Goal: Navigation & Orientation: Find specific page/section

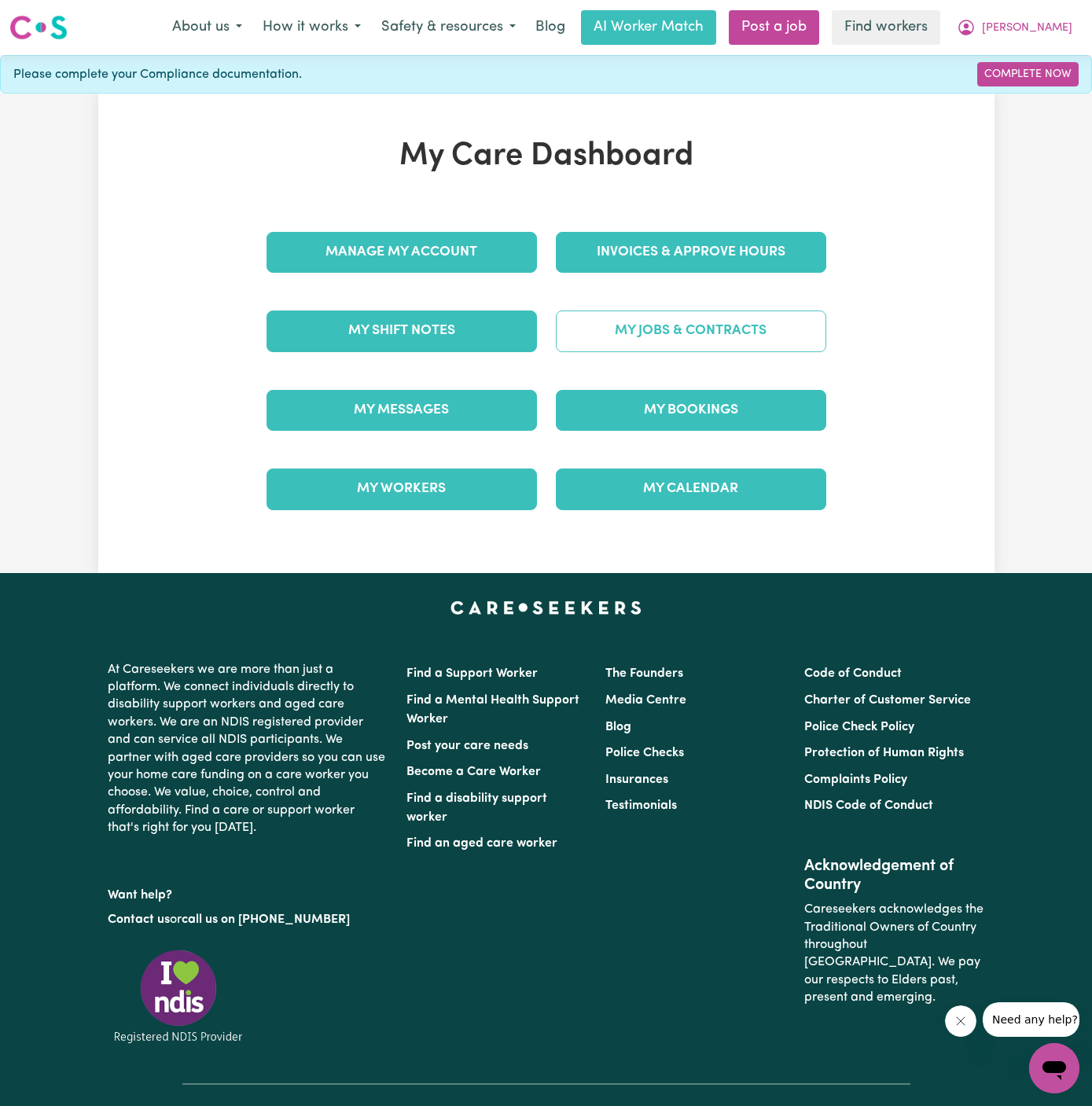
click at [731, 314] on link "My Jobs & Contracts" at bounding box center [691, 331] width 271 height 41
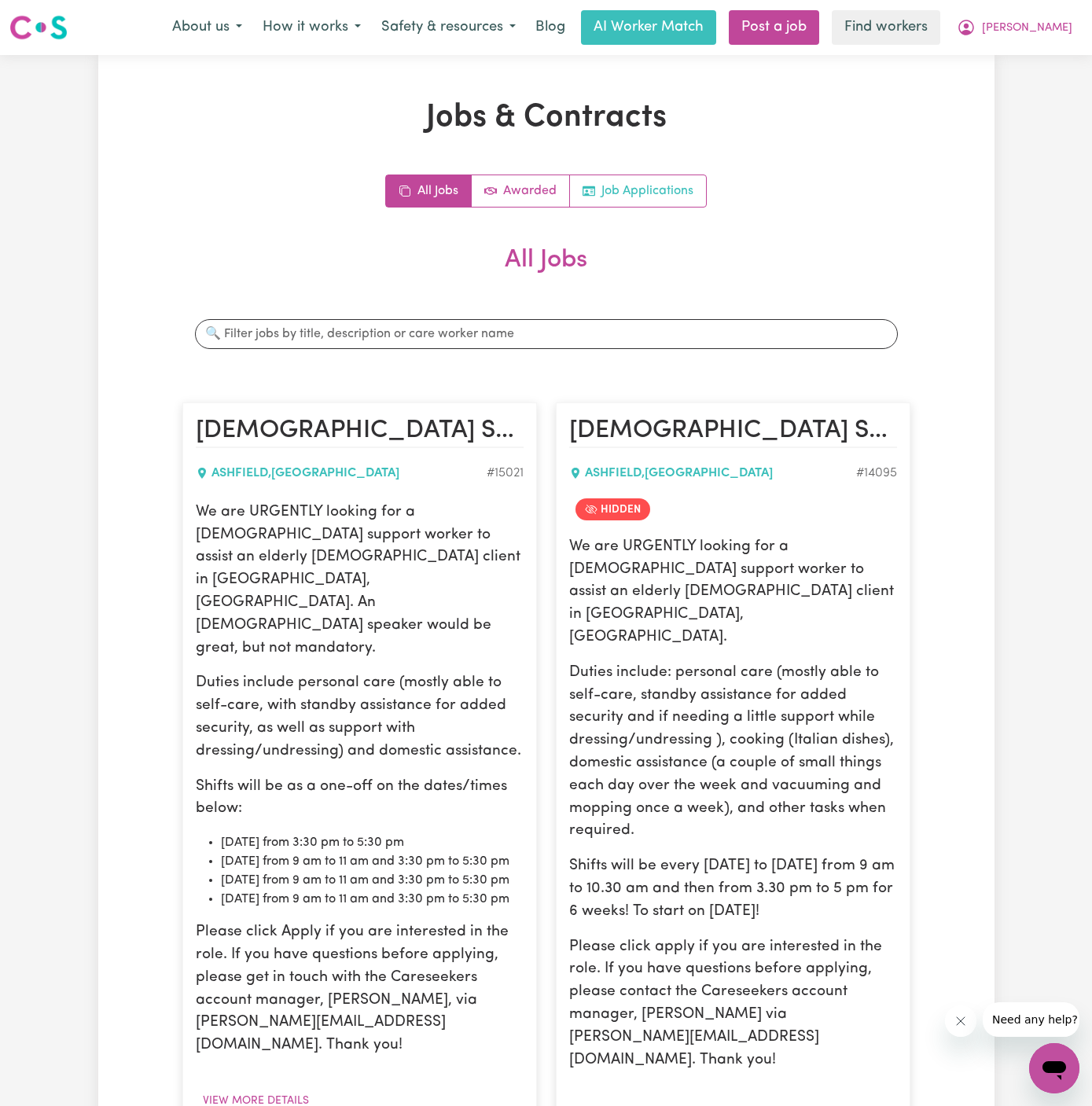
click at [675, 198] on link "Job Applications" at bounding box center [638, 191] width 136 height 32
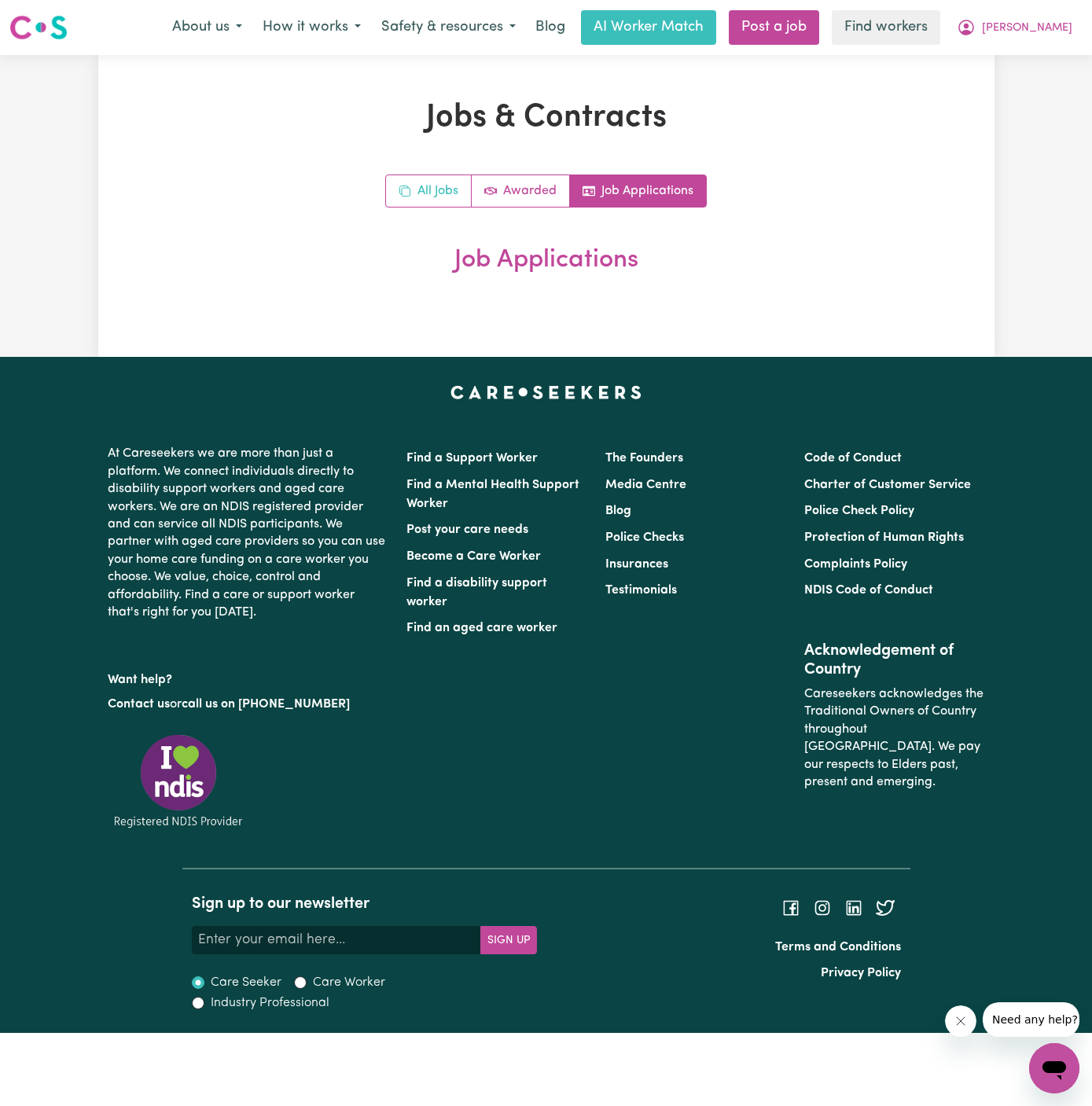
click at [441, 185] on link "All Jobs" at bounding box center [429, 191] width 86 height 32
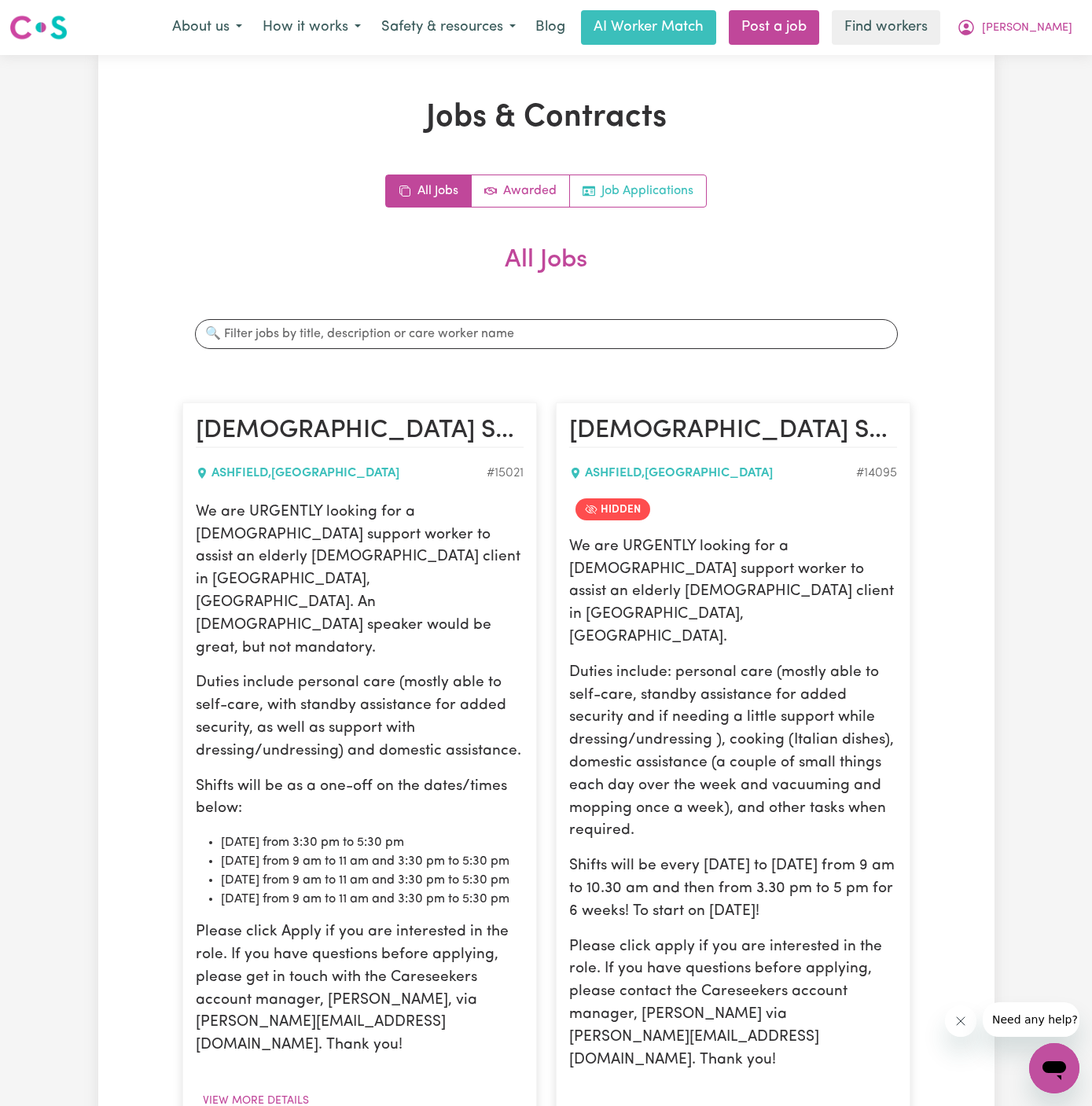
click at [680, 184] on link "Job Applications" at bounding box center [638, 191] width 136 height 32
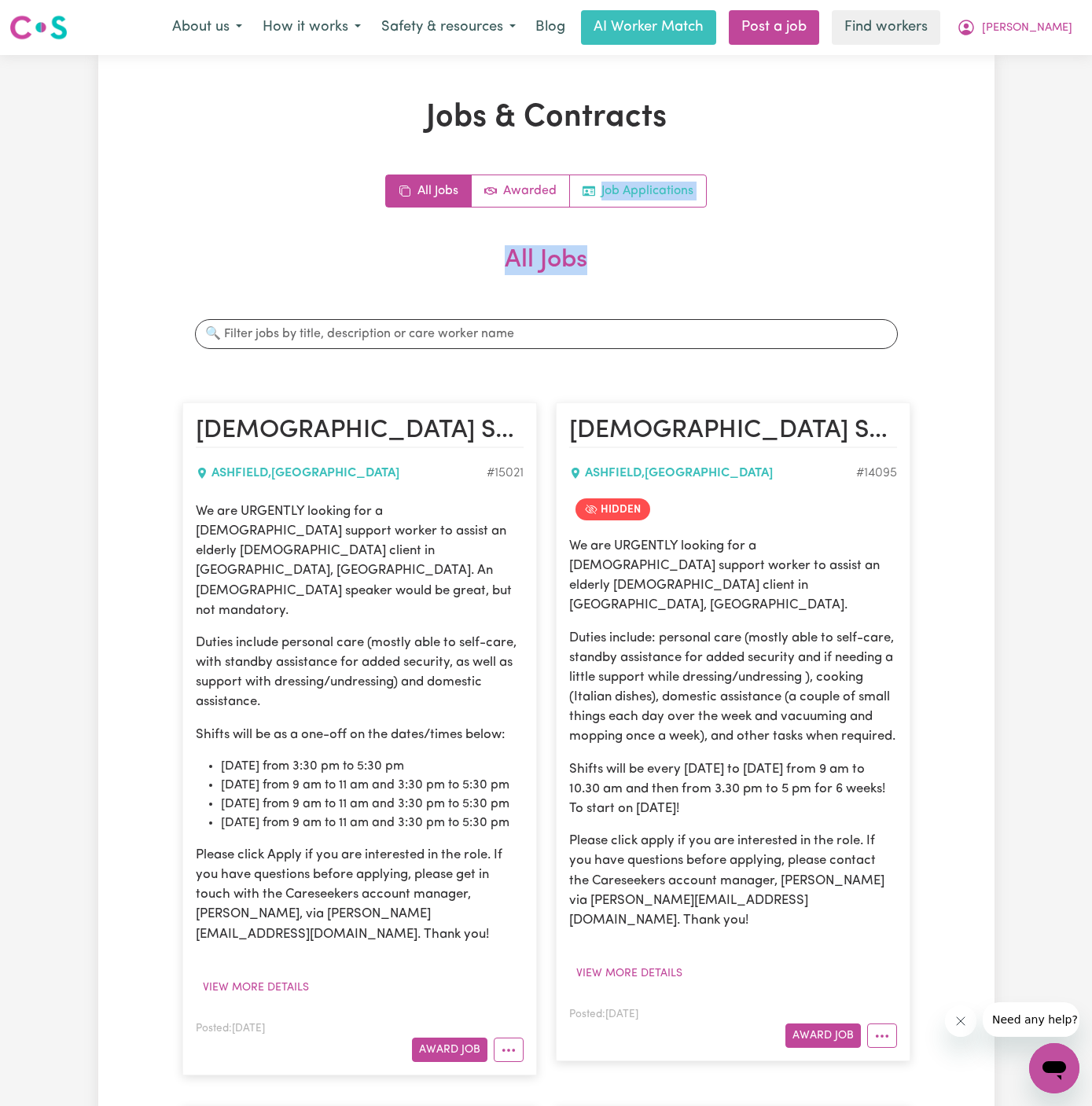
drag, startPoint x: 570, startPoint y: 300, endPoint x: 662, endPoint y: 175, distance: 155.2
click at [662, 177] on link "Job Applications" at bounding box center [638, 191] width 136 height 32
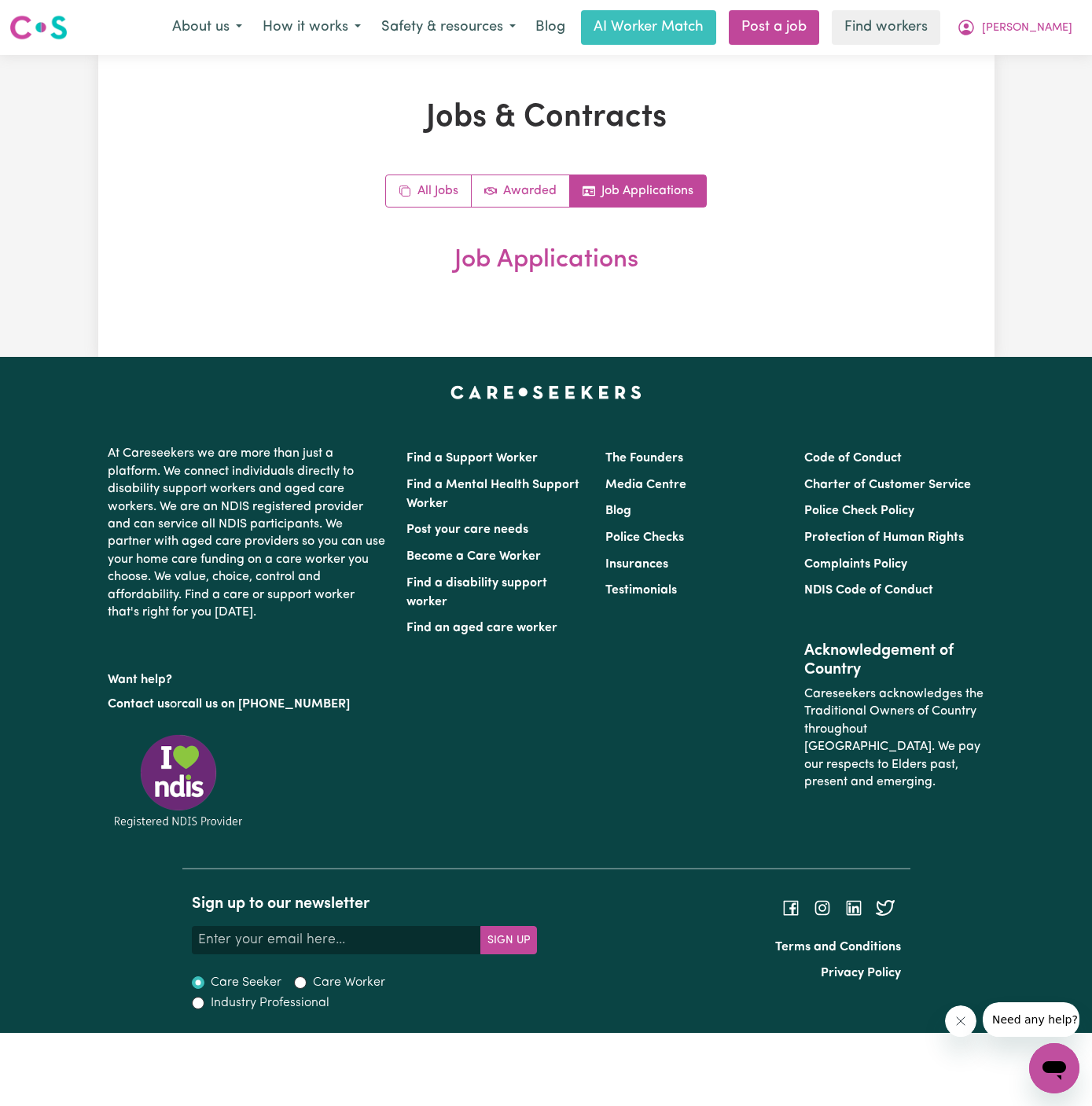
click at [839, 187] on div "All Jobs Awarded Job Applications" at bounding box center [546, 191] width 728 height 33
click at [1057, 27] on span "[PERSON_NAME]" at bounding box center [1027, 28] width 90 height 17
click at [1050, 52] on link "My Dashboard" at bounding box center [1019, 61] width 125 height 30
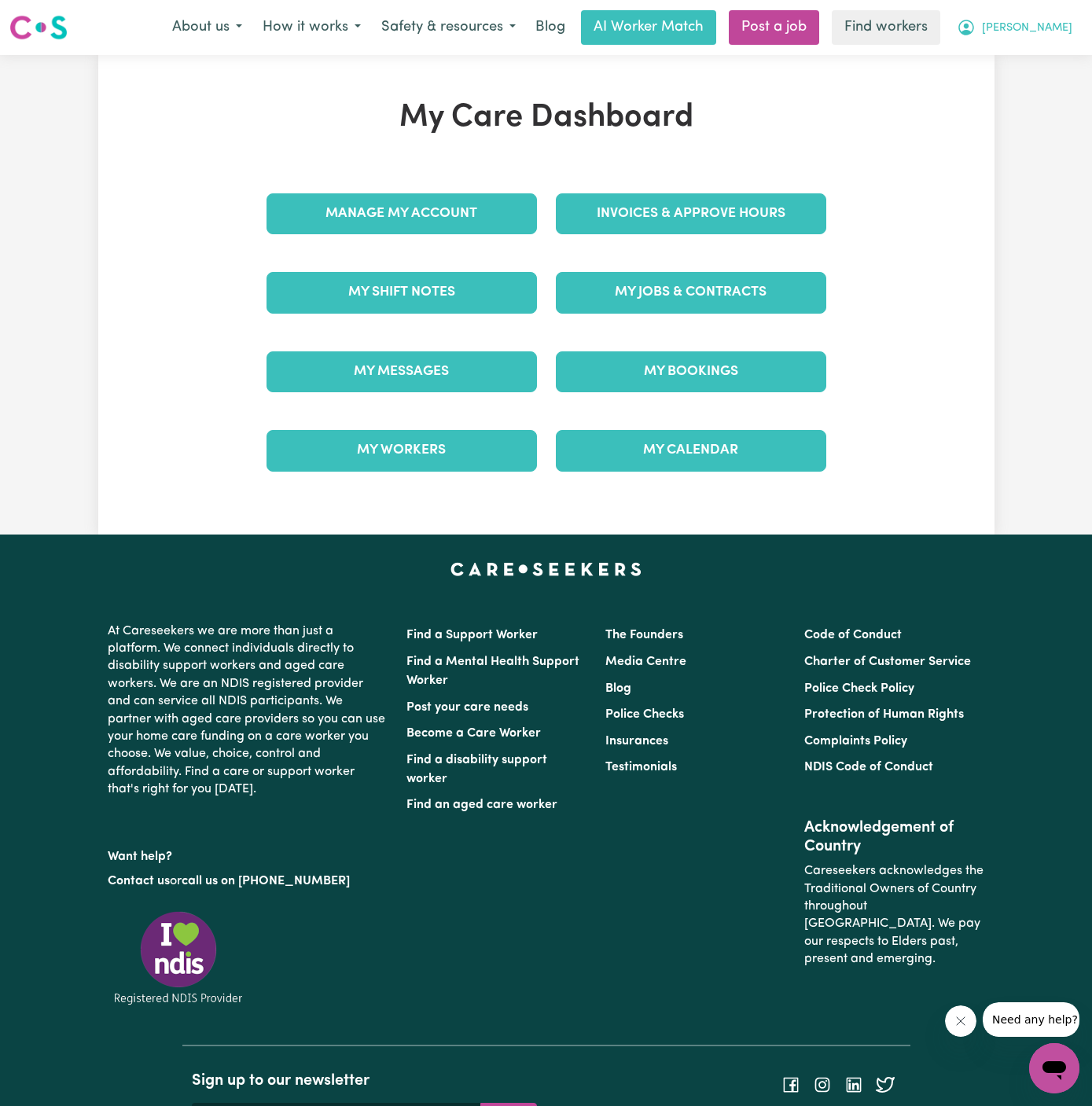
click at [1056, 30] on span "[PERSON_NAME]" at bounding box center [1027, 28] width 90 height 17
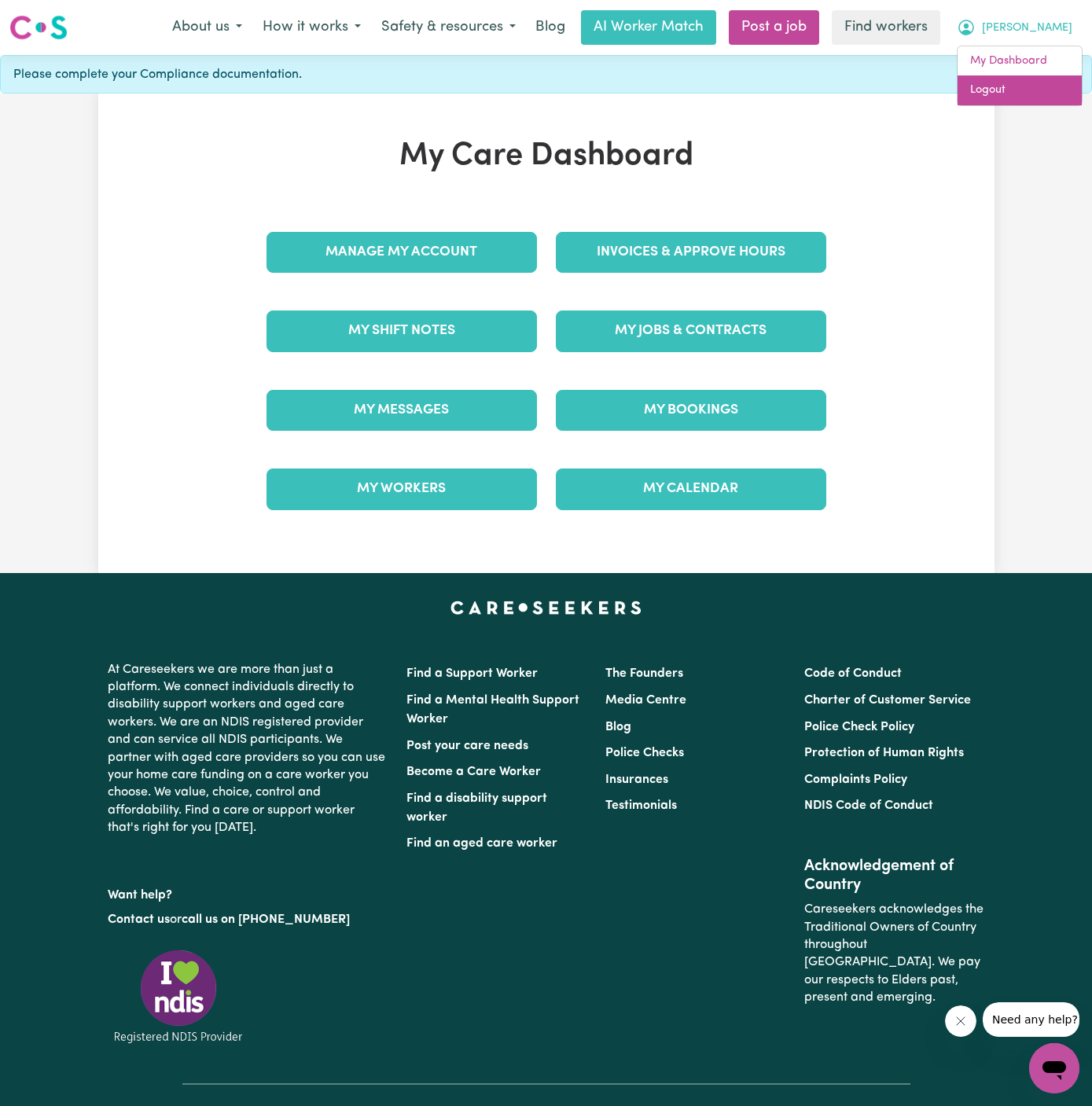
click at [1051, 81] on link "Logout" at bounding box center [1019, 90] width 125 height 30
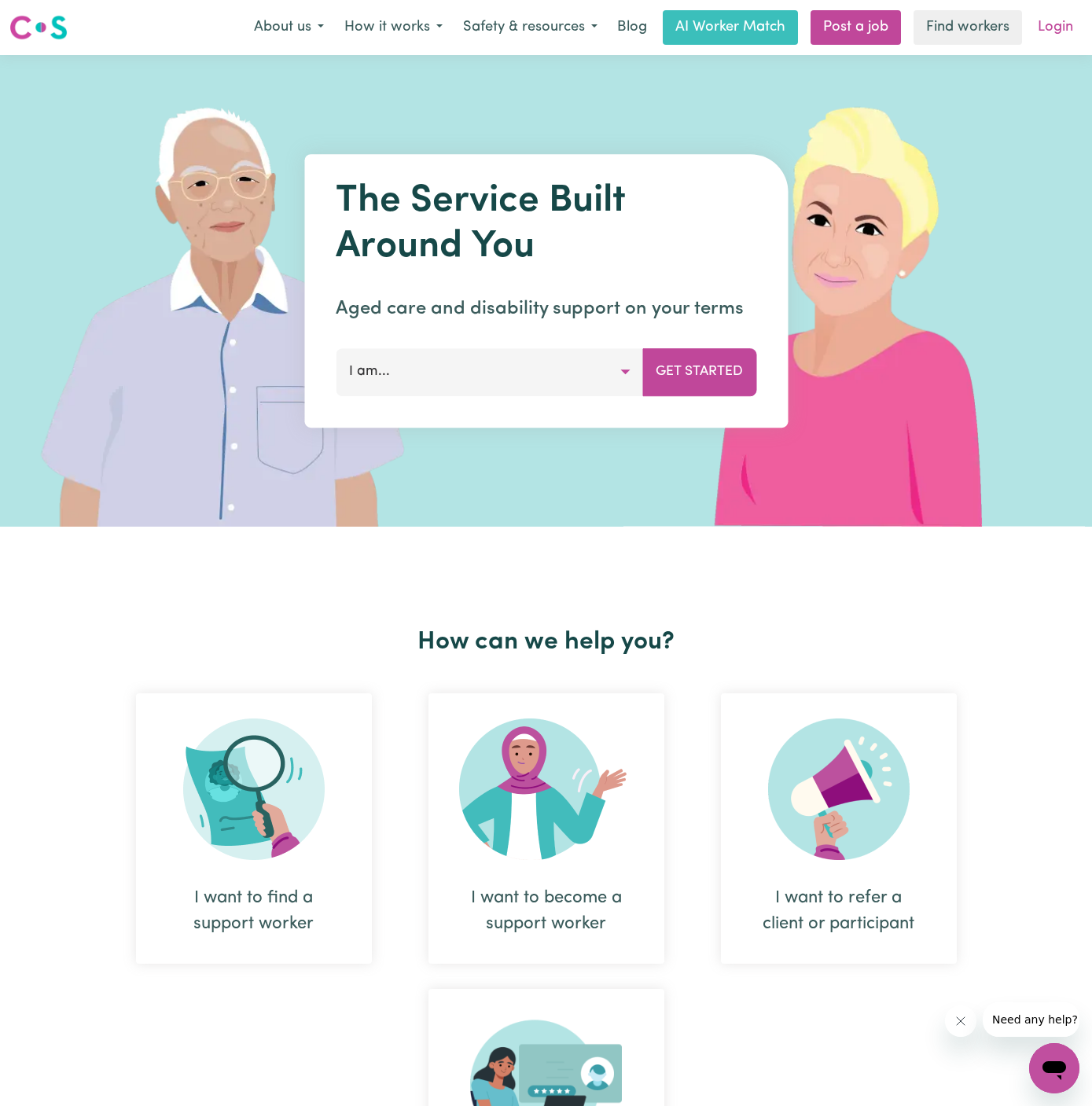
click at [1056, 27] on link "Login" at bounding box center [1055, 27] width 54 height 34
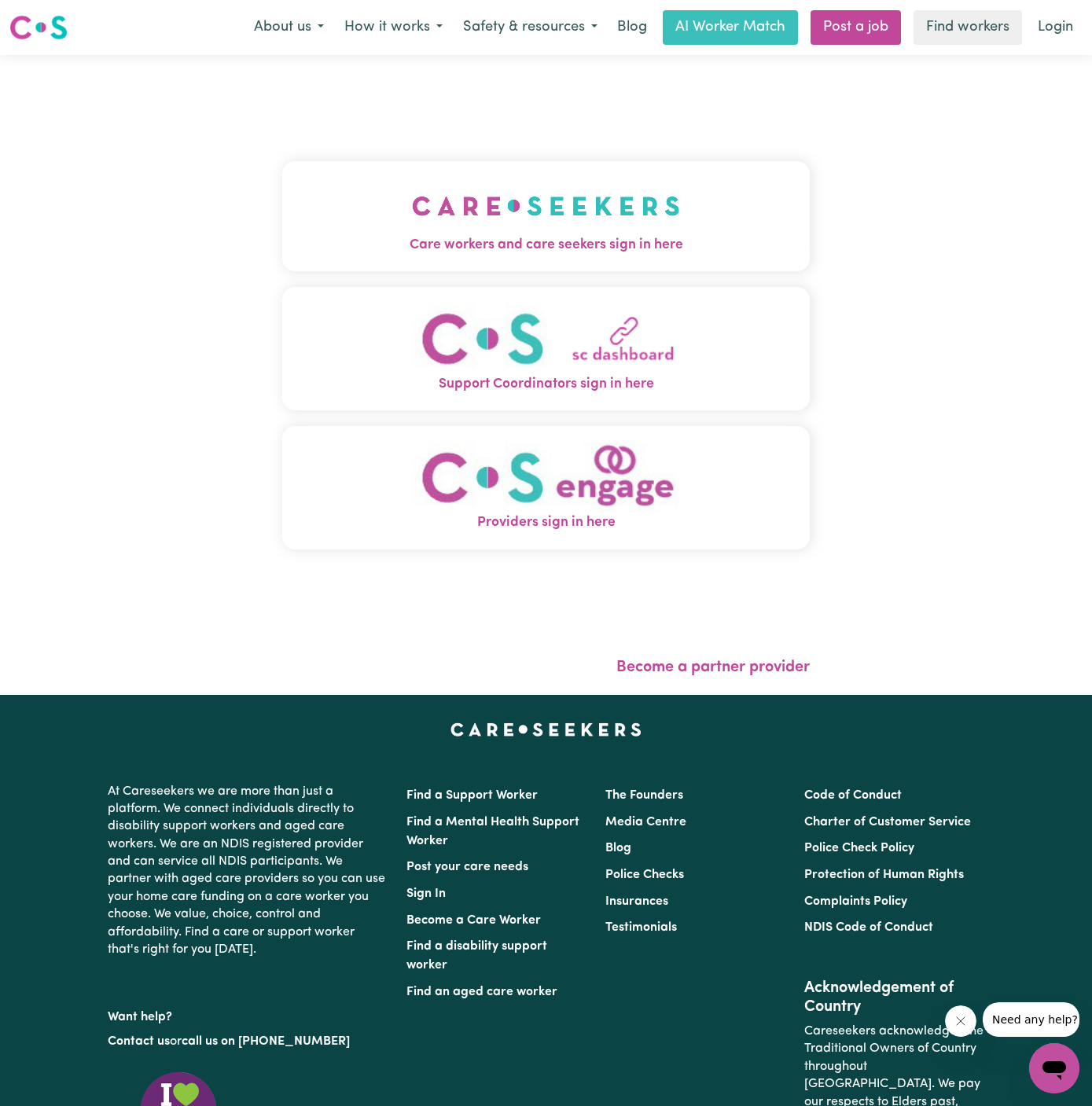
click at [631, 219] on button "Care workers and care seekers sign in here" at bounding box center [546, 217] width 528 height 110
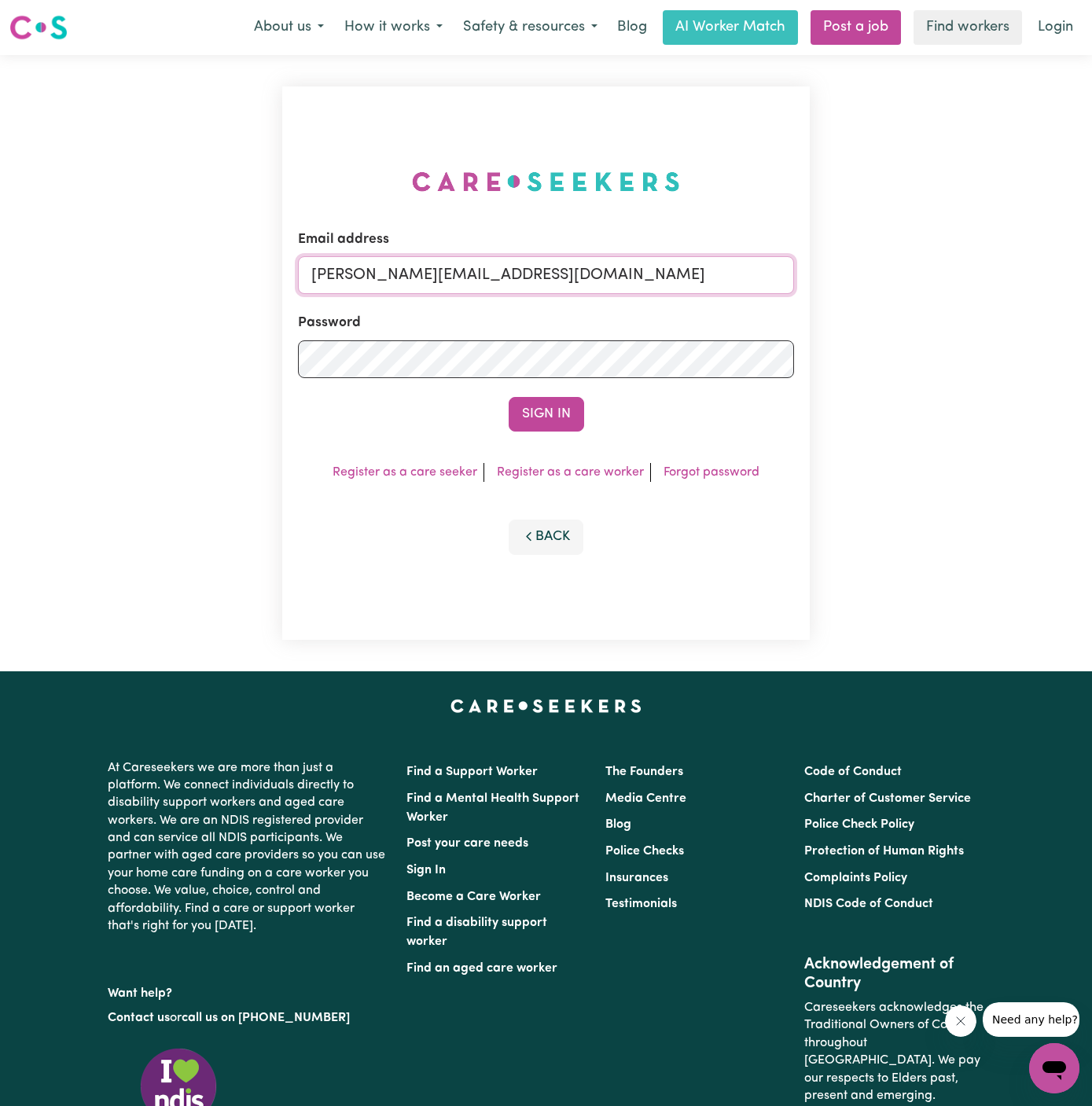
click at [687, 277] on input "dyan@careseekers.com.au" at bounding box center [546, 275] width 496 height 38
drag, startPoint x: 393, startPoint y: 272, endPoint x: 1030, endPoint y: 269, distance: 637.0
click at [1030, 269] on div "Email address superuser~SharynWessonRC@careseekers.com.au Password Sign In Regi…" at bounding box center [546, 363] width 1092 height 616
type input "superuser~BatulbairGulamaliVC@careseekers.com.au"
click at [585, 396] on form "Email address superuser~BatulbairGulamaliVC@careseekers.com.au Password Sign In" at bounding box center [546, 330] width 496 height 202
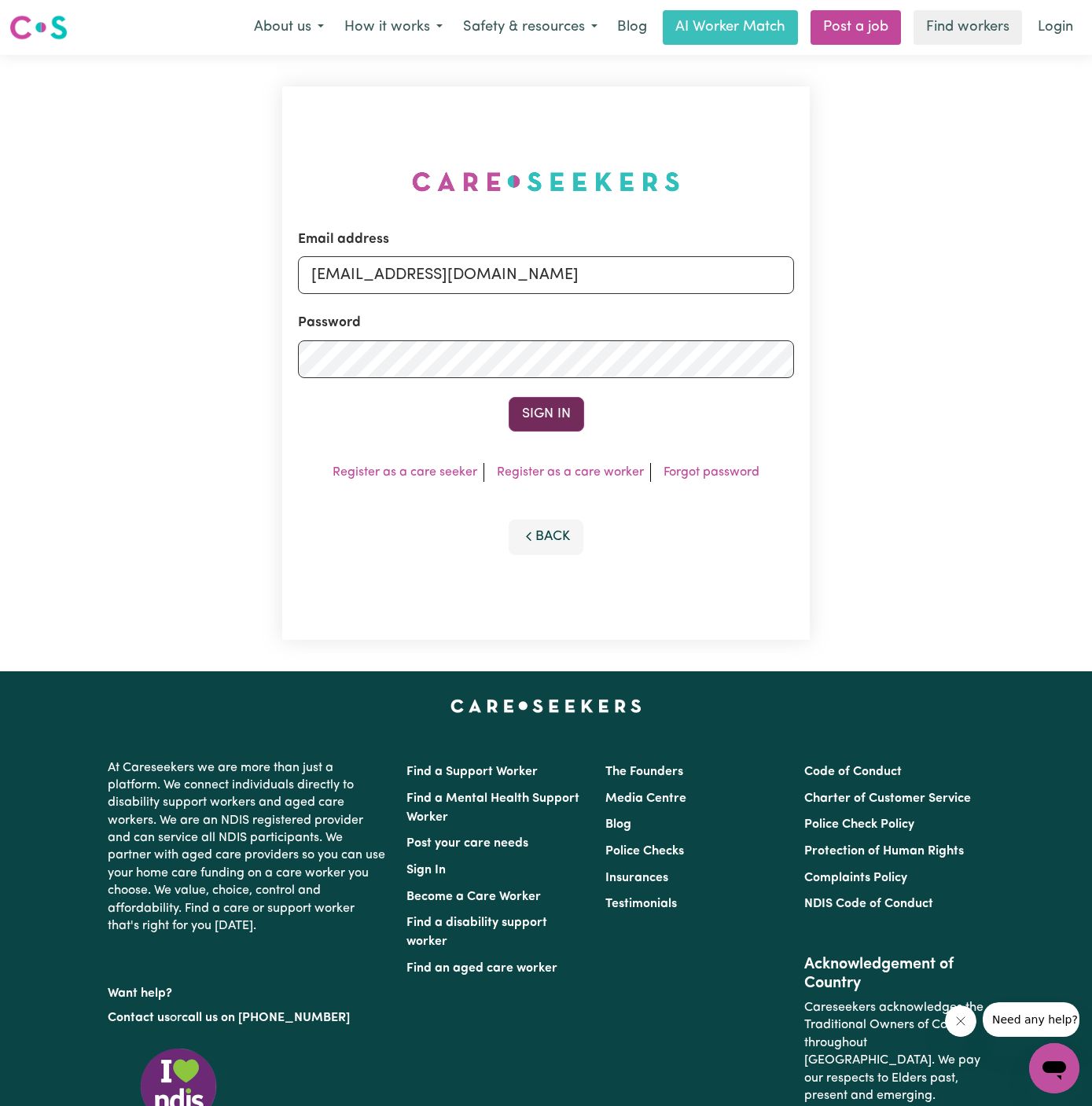
click at [551, 421] on button "Sign In" at bounding box center [546, 414] width 76 height 34
